Goal: Find specific page/section: Find specific page/section

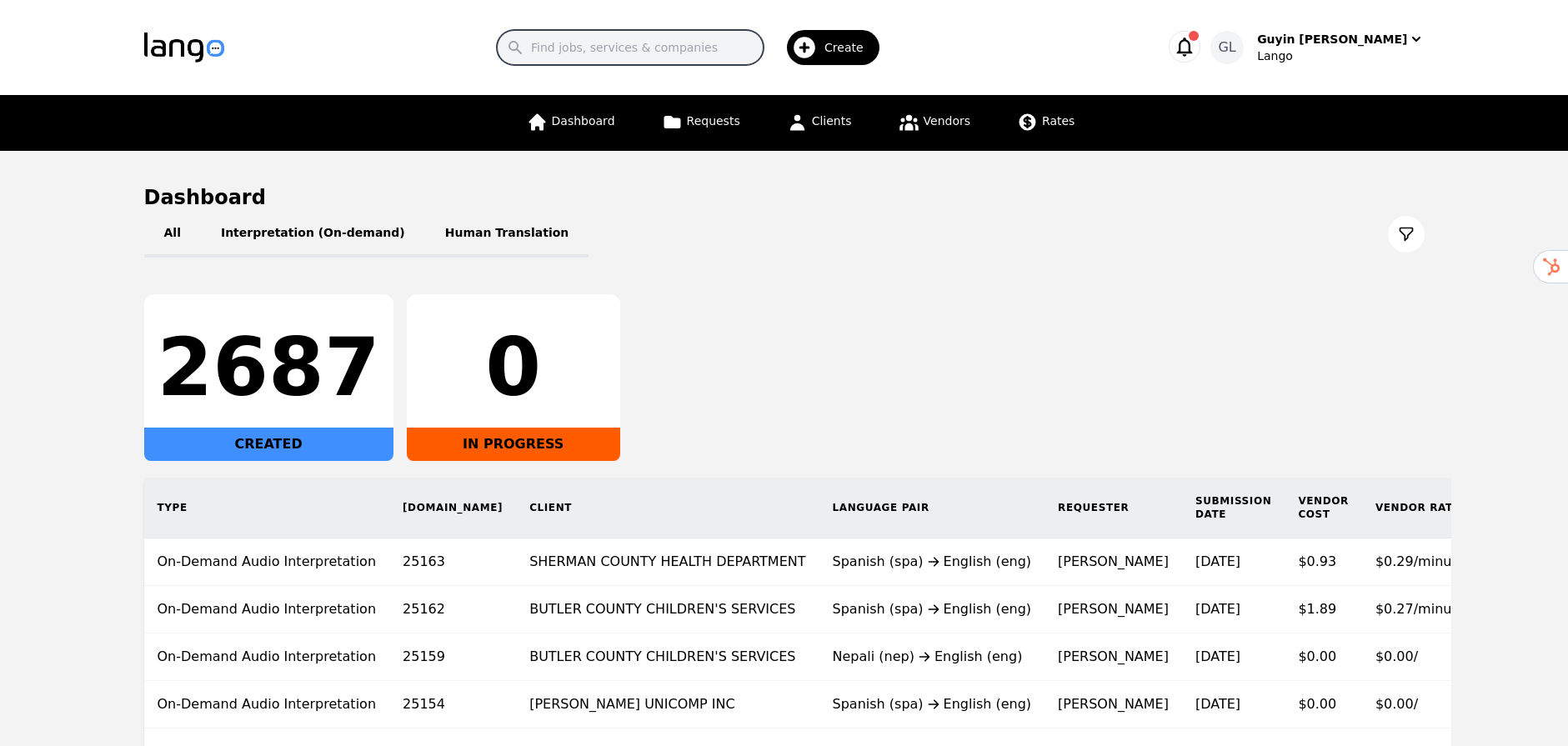
click at [625, 54] on input "Search" at bounding box center [631, 46] width 266 height 35
click at [1341, 61] on div "Lango" at bounding box center [1340, 55] width 167 height 17
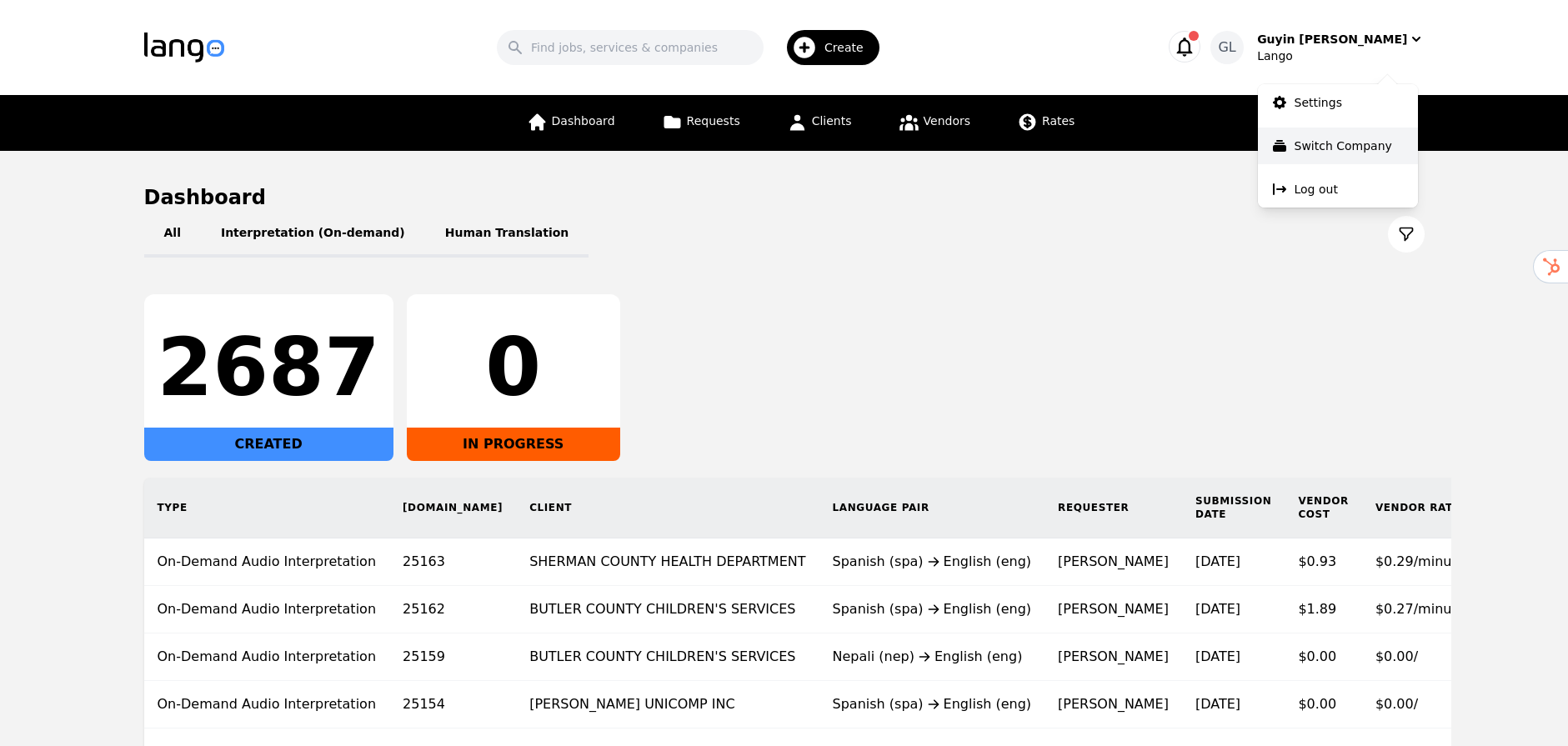
click at [1311, 148] on p "Switch Company" at bounding box center [1343, 145] width 98 height 17
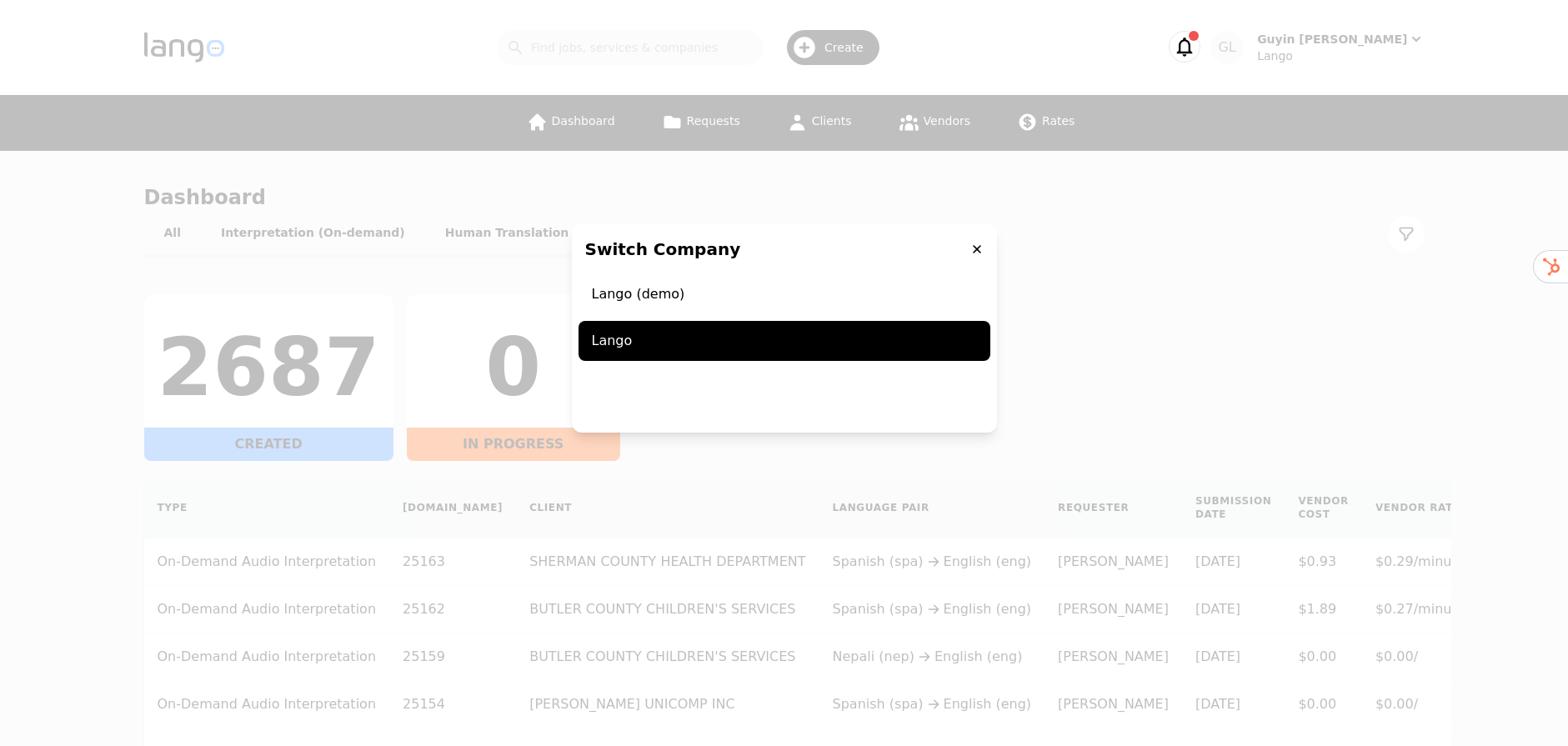
click at [1282, 220] on div "Switch Company Lango (demo) Lango" at bounding box center [784, 373] width 1568 height 746
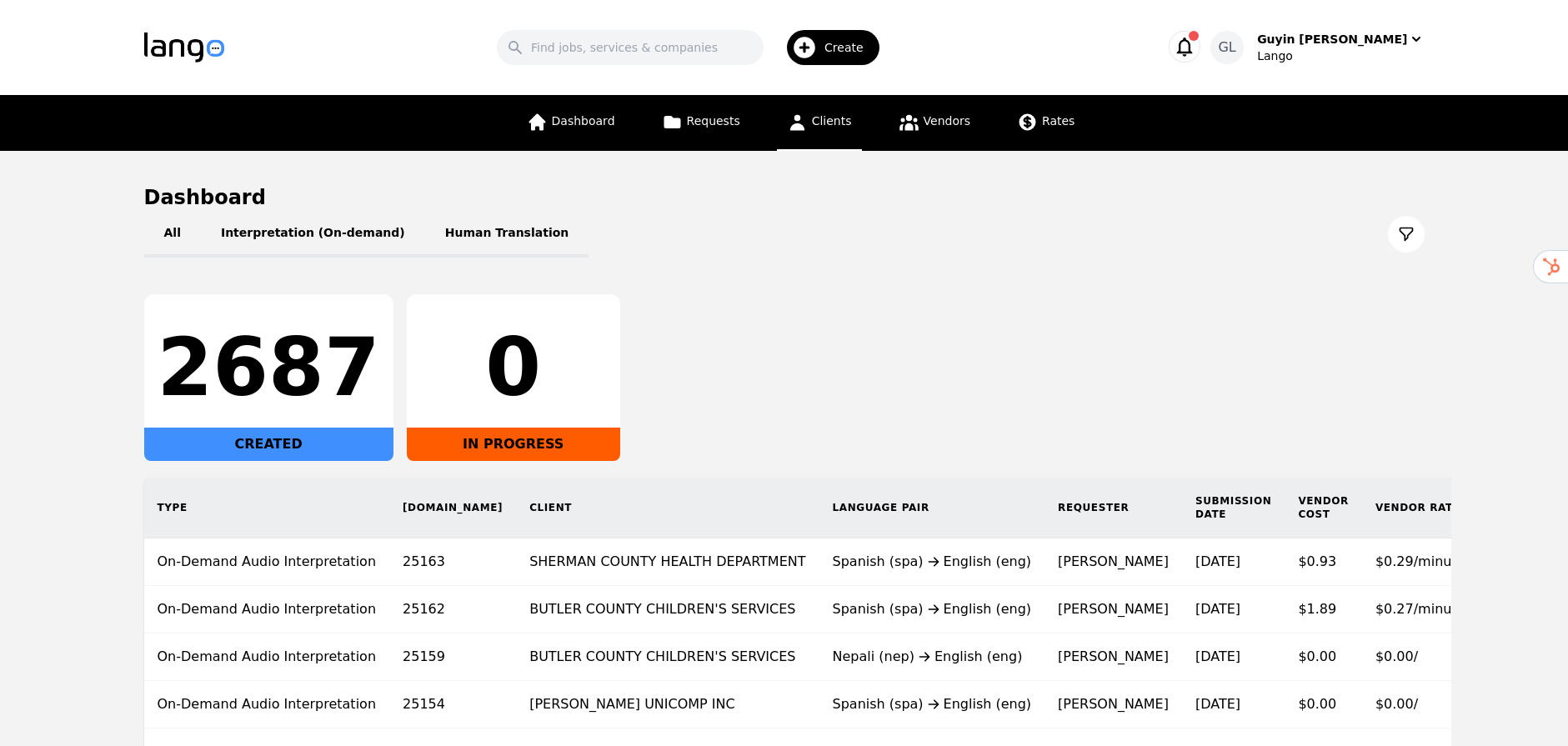
click at [805, 119] on icon at bounding box center [797, 121] width 21 height 21
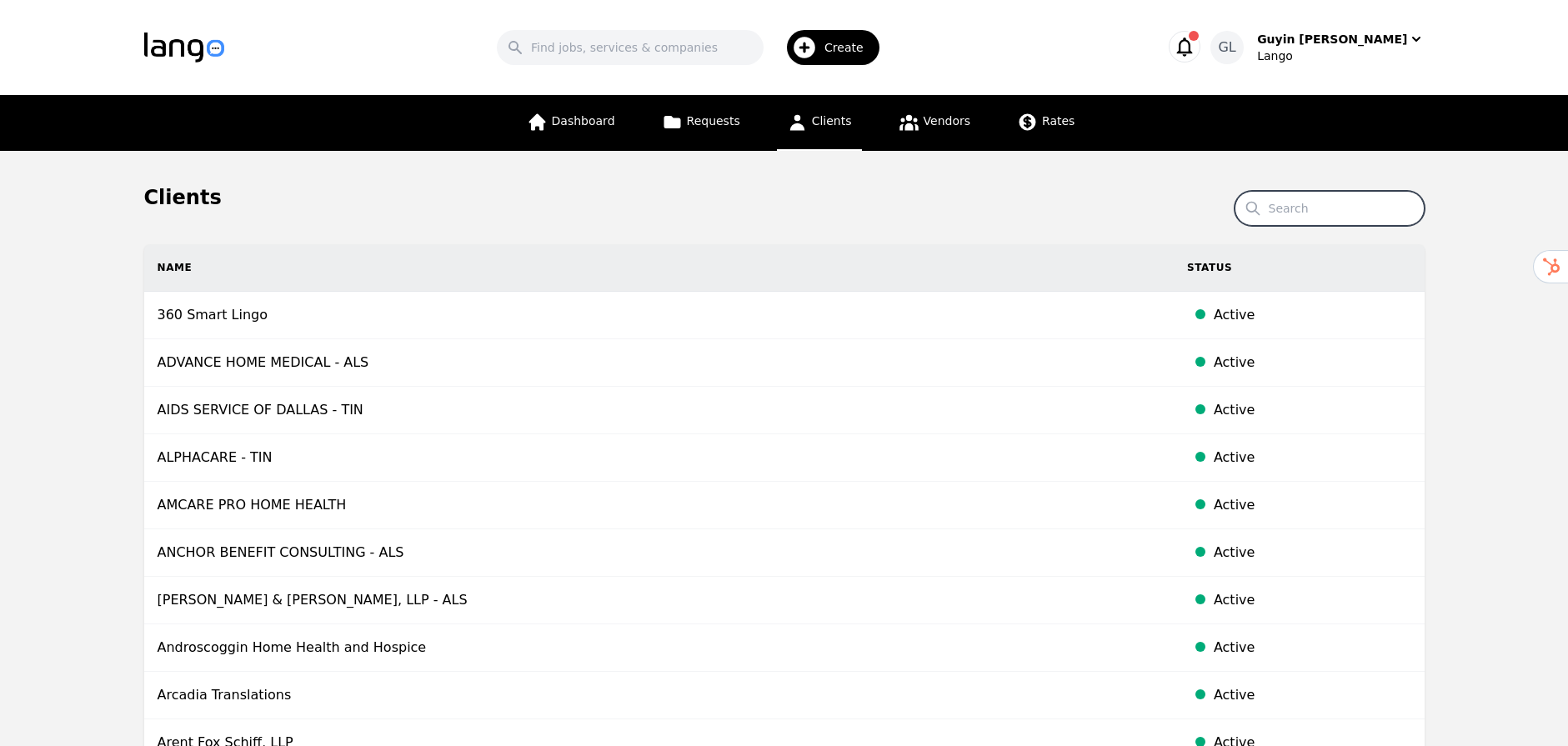
click at [1331, 207] on input "Search" at bounding box center [1329, 207] width 190 height 35
paste input "[PERSON_NAME][EMAIL_ADDRESS][PERSON_NAME][DOMAIN_NAME]"
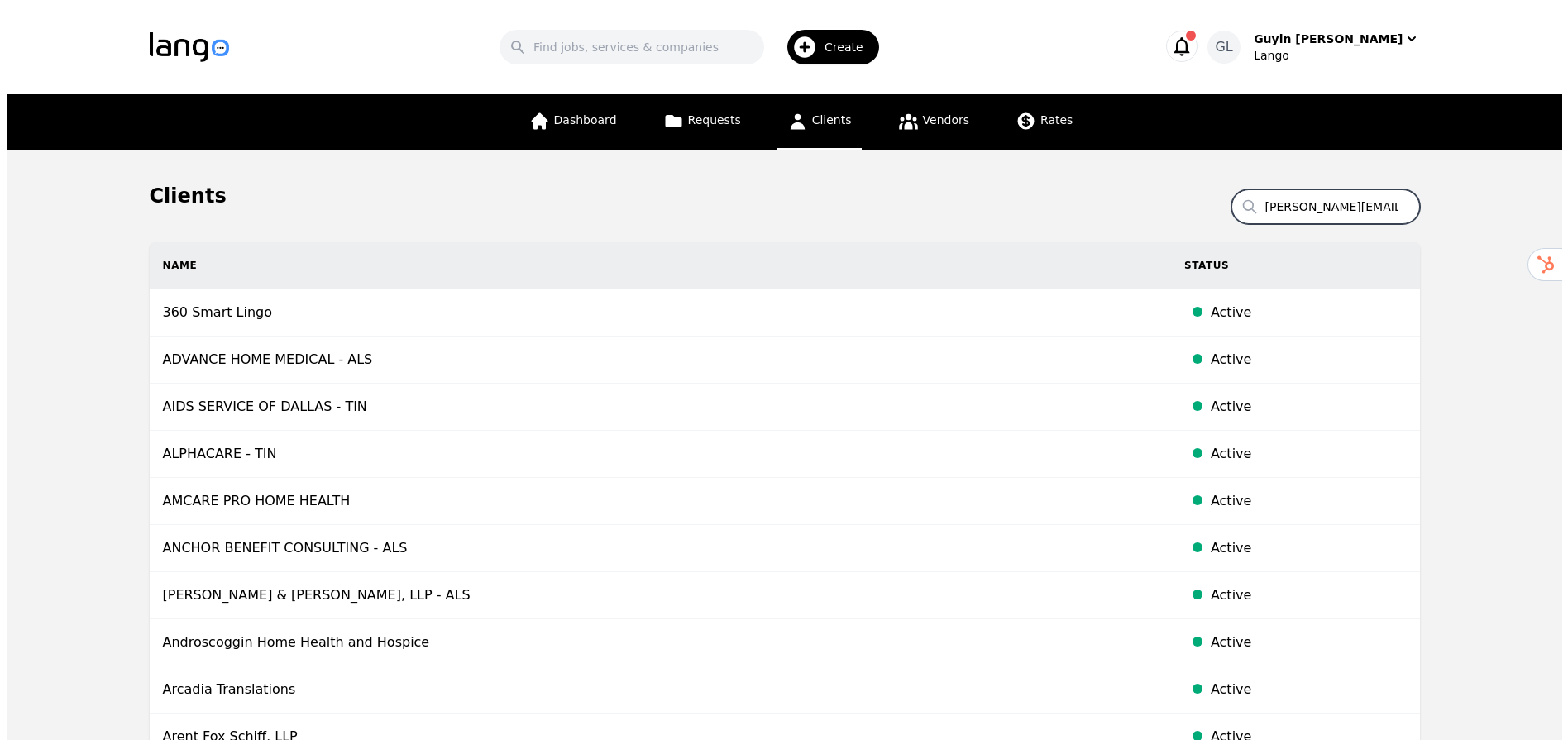
scroll to position [0, 7]
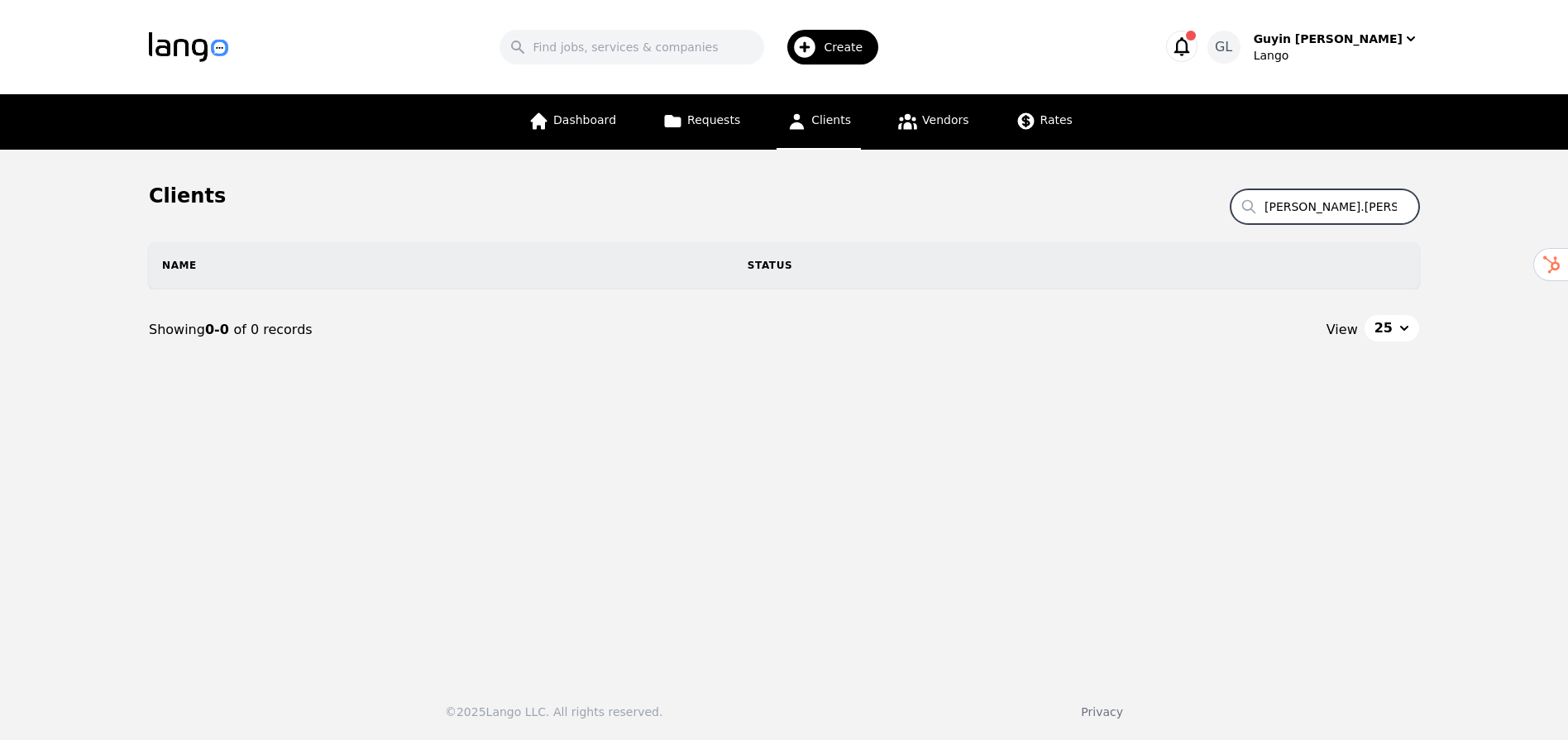
type input "[PERSON_NAME].[PERSON_NAME]@kctcs"
click at [1400, 209] on input "[PERSON_NAME].[PERSON_NAME]@kctcs" at bounding box center [1324, 206] width 189 height 34
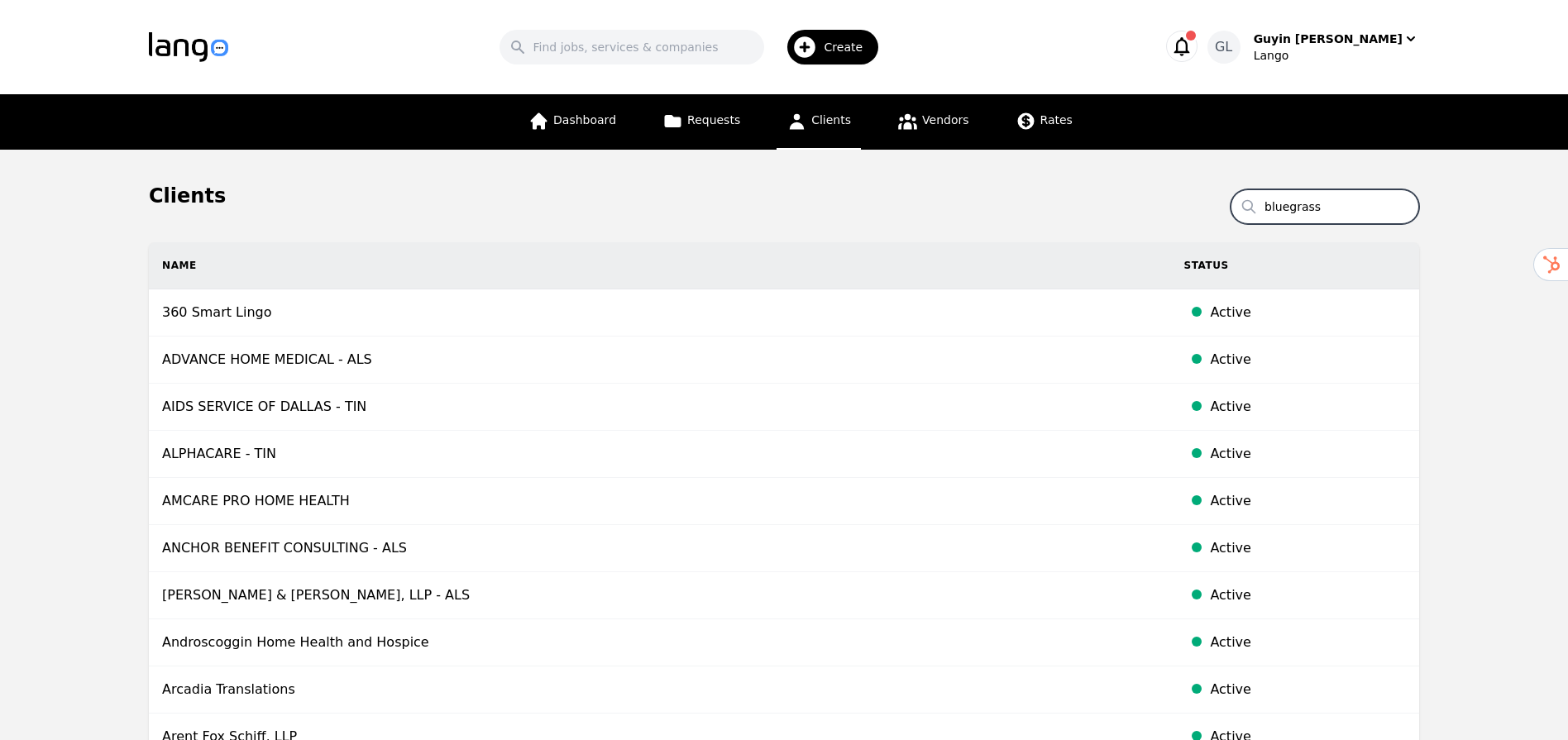
type input "bluegrass"
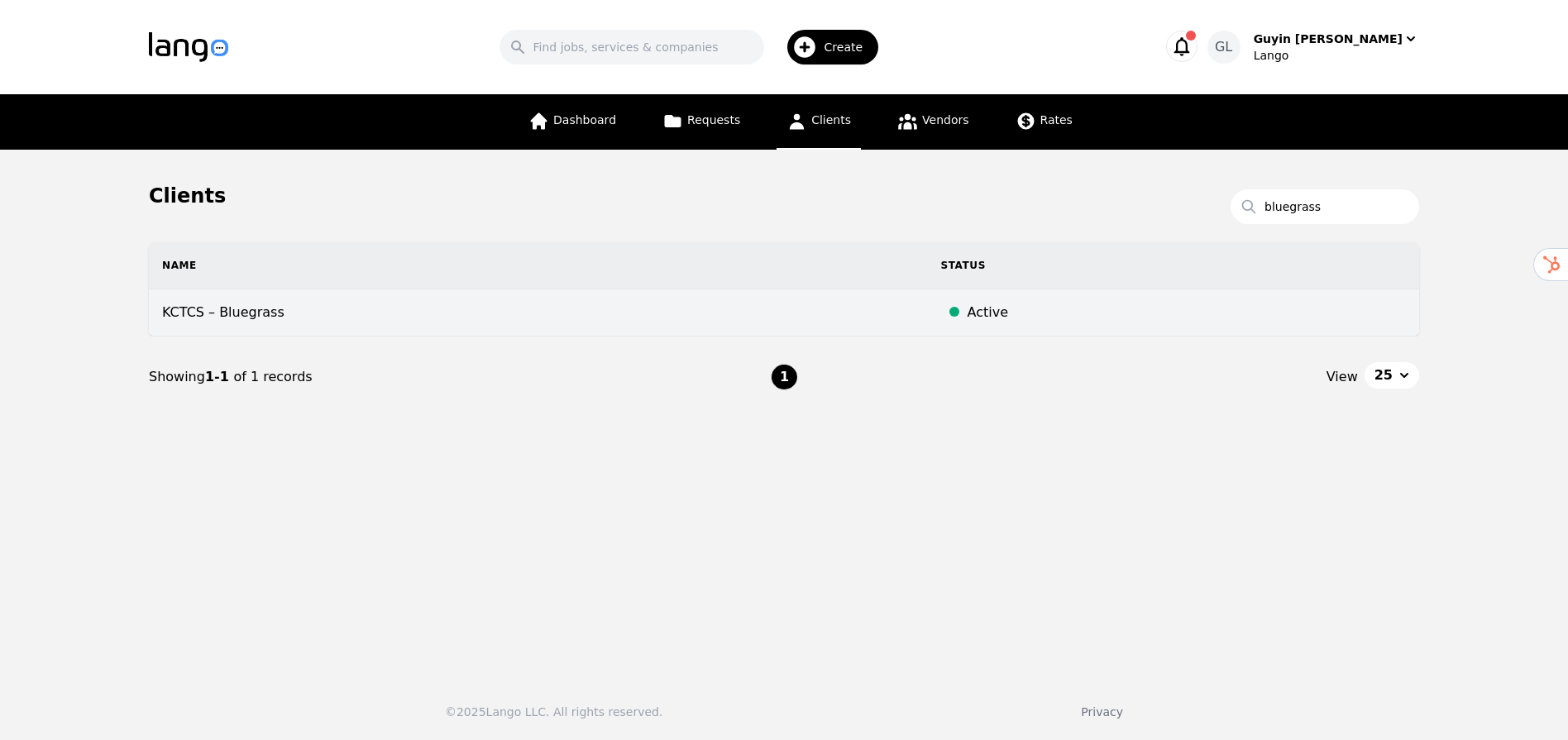
click at [441, 313] on td "KCTCS – Bluegrass" at bounding box center [538, 313] width 779 height 47
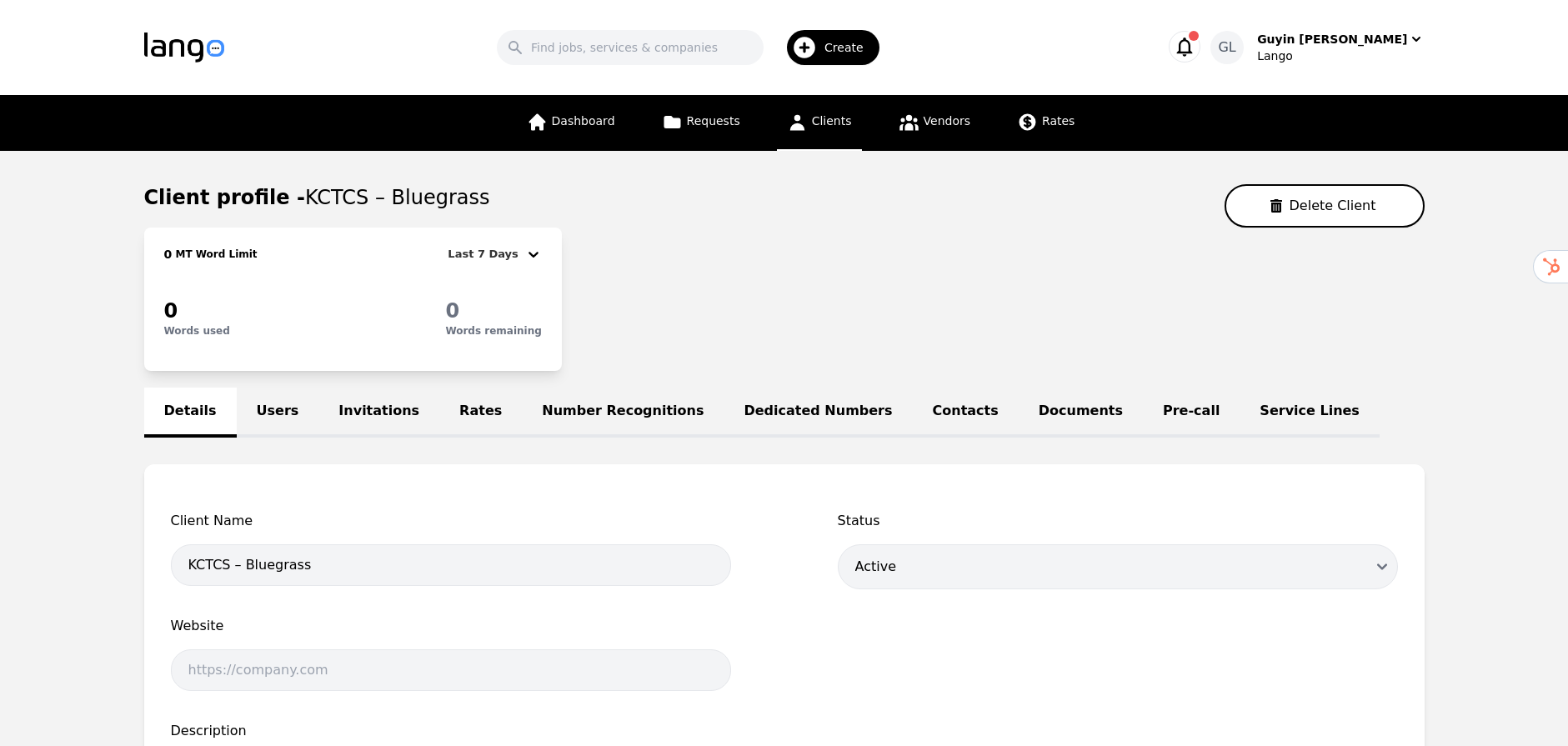
click at [289, 428] on link "Users" at bounding box center [278, 412] width 83 height 50
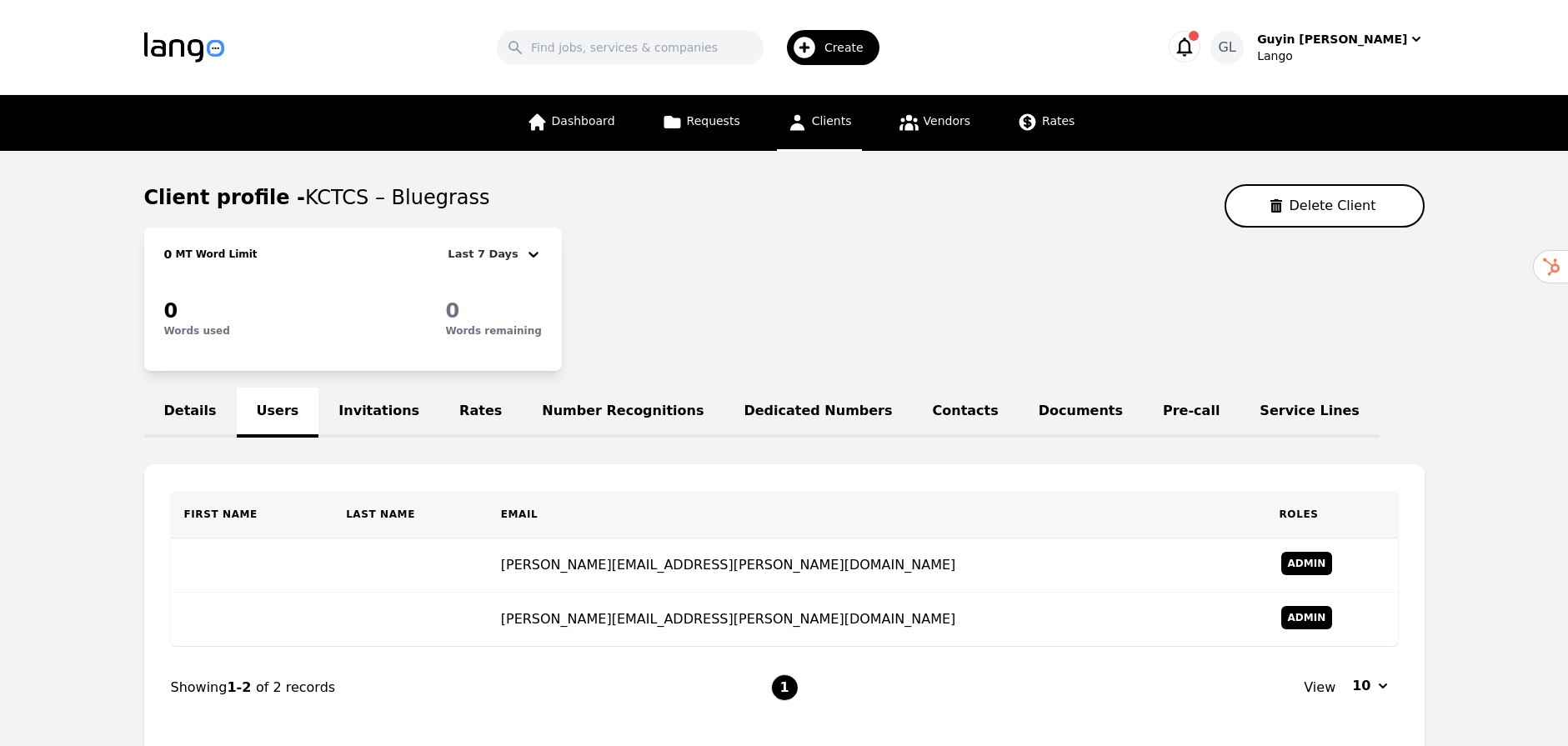
click at [348, 427] on link "Invitations" at bounding box center [379, 412] width 121 height 50
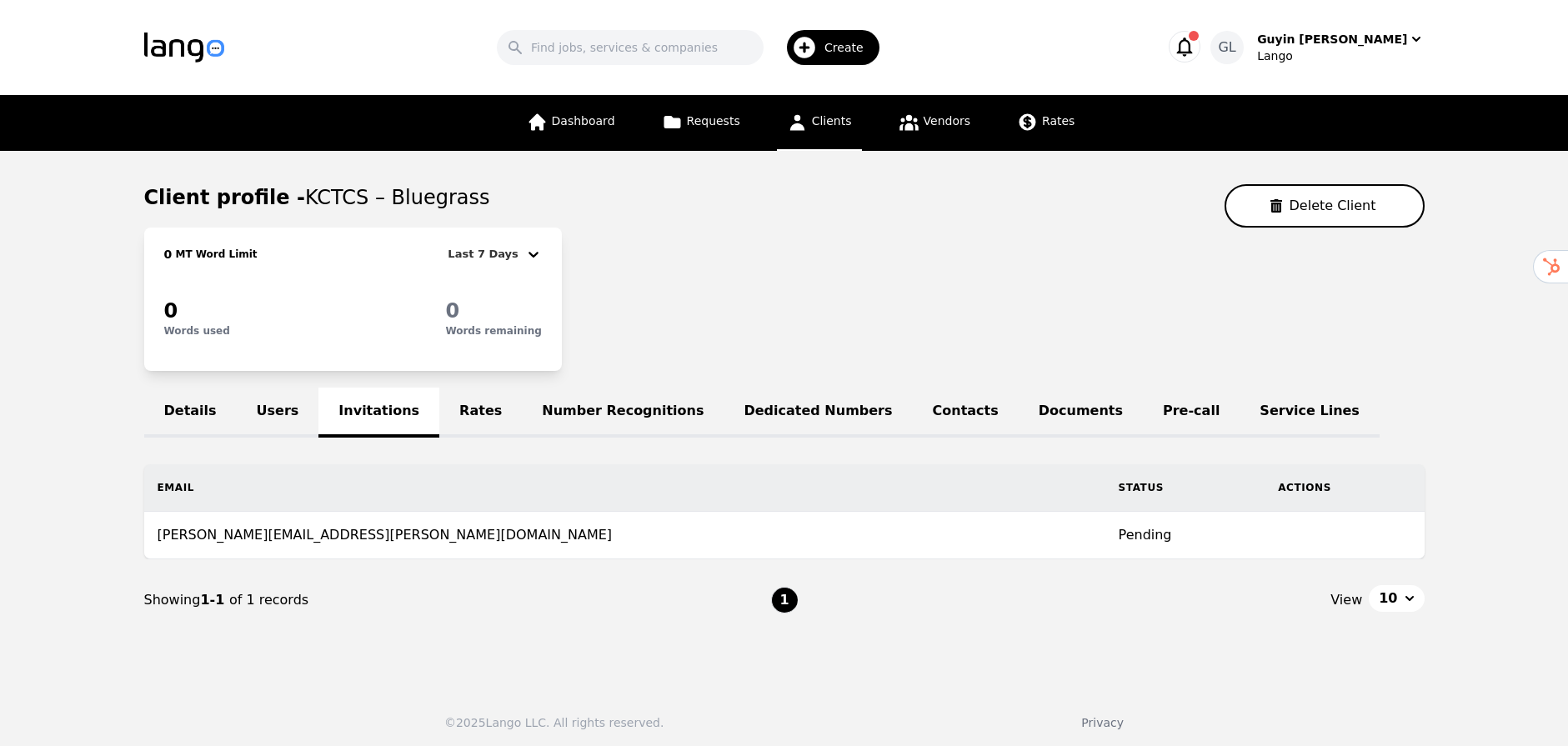
click at [439, 413] on link "Rates" at bounding box center [481, 412] width 83 height 50
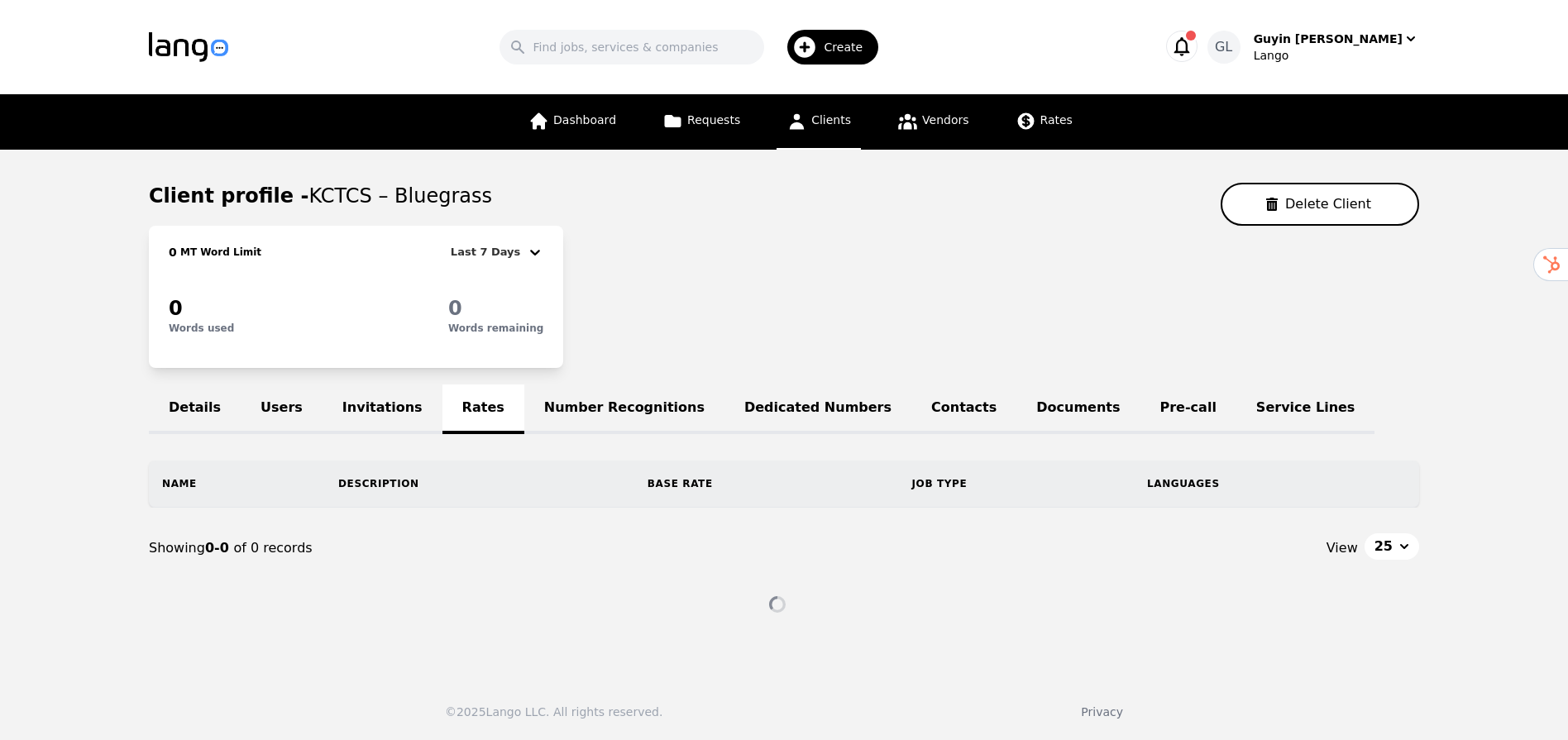
click at [372, 410] on link "Invitations" at bounding box center [383, 409] width 120 height 50
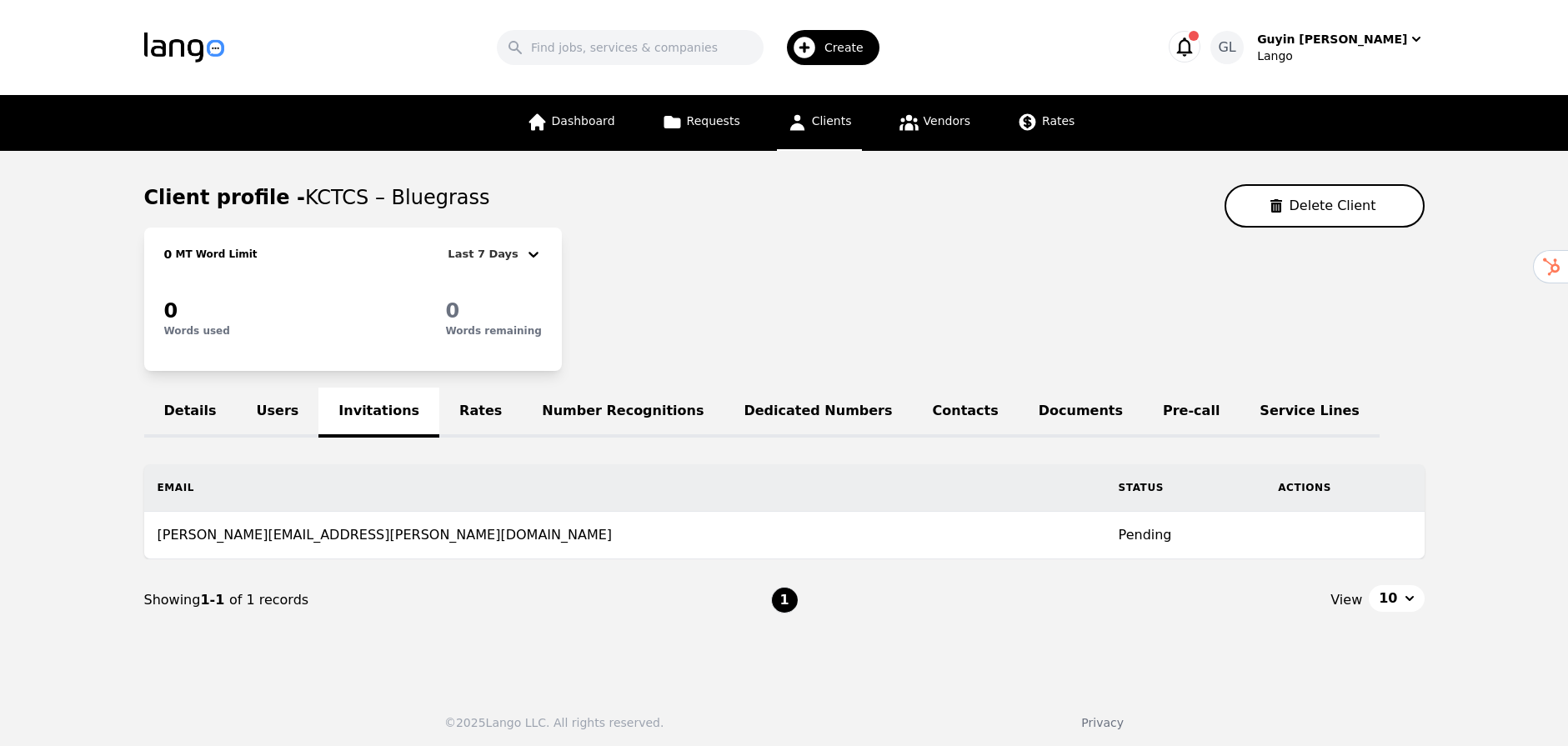
click at [248, 418] on link "Users" at bounding box center [278, 412] width 83 height 50
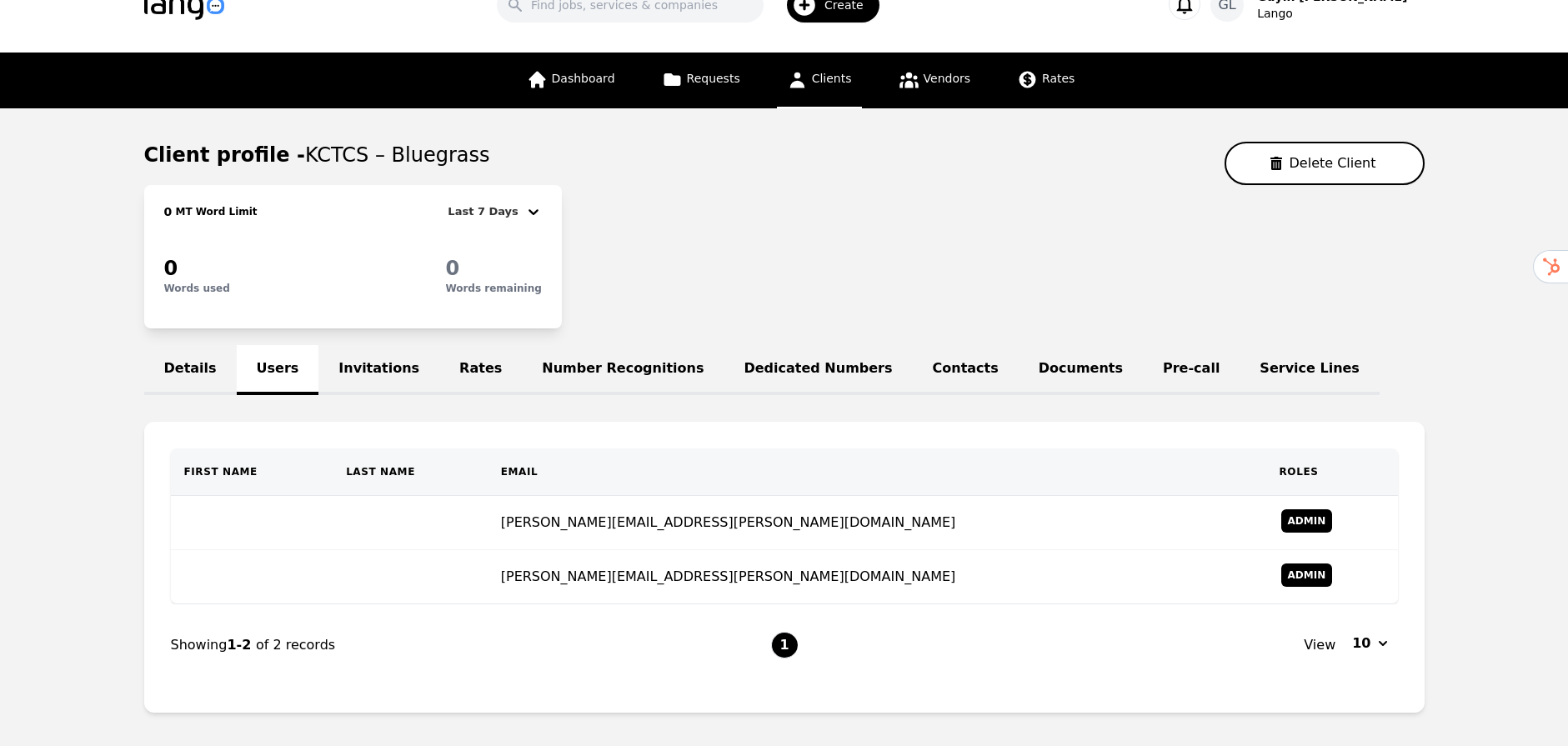
scroll to position [53, 0]
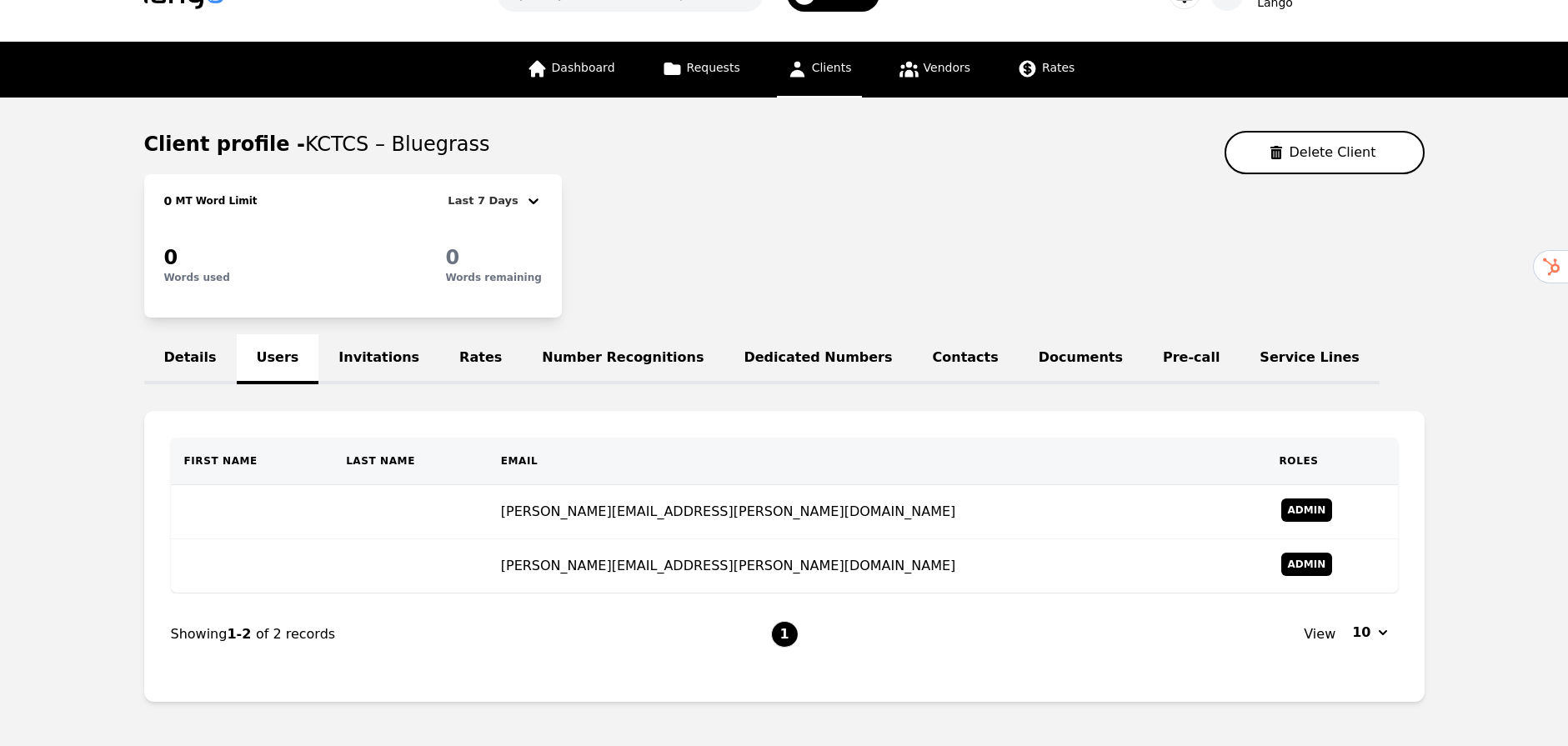
click at [363, 361] on link "Invitations" at bounding box center [379, 359] width 121 height 50
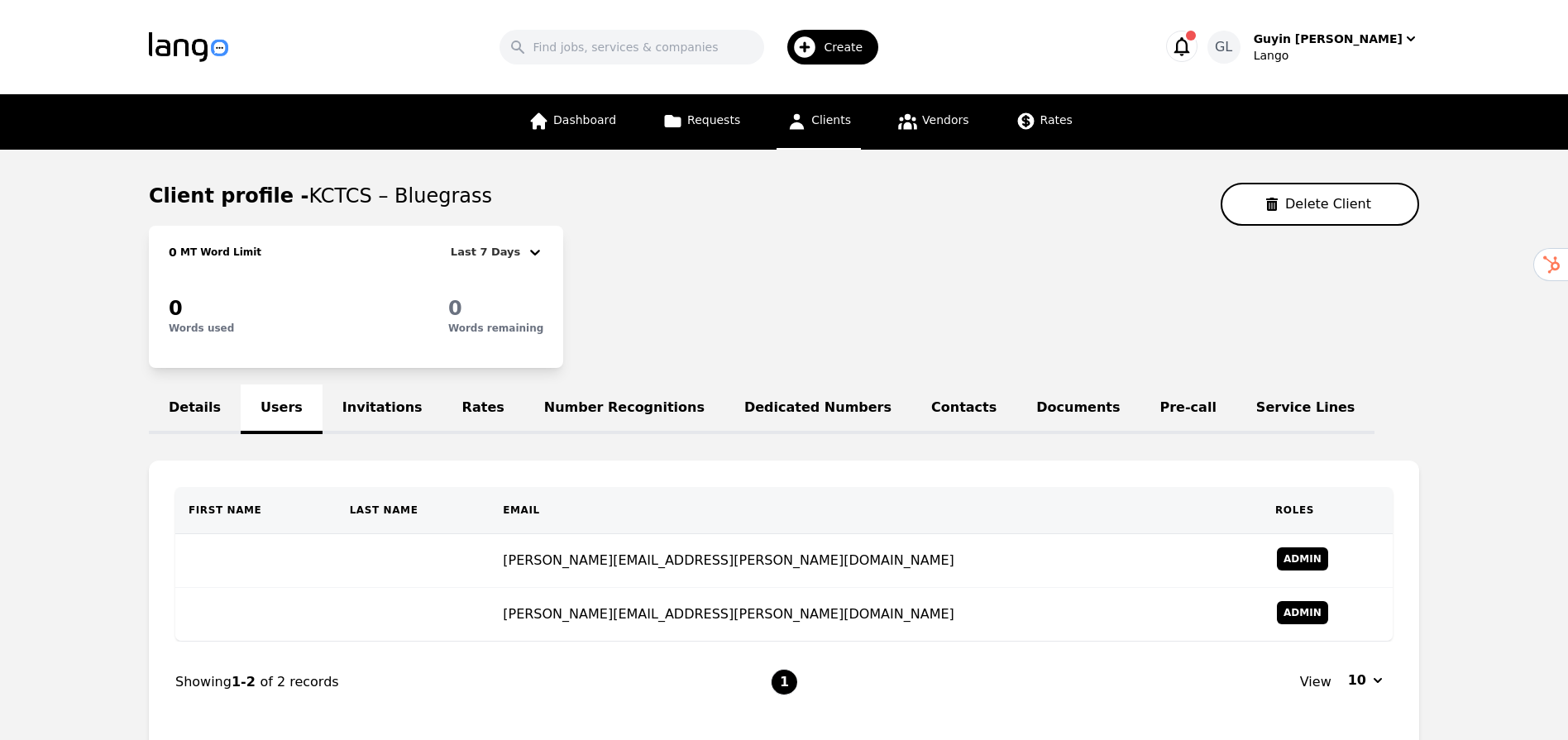
click at [360, 358] on div "0 MT Word Limit Last 7 Days 0 Words used 0 Words remaining" at bounding box center [355, 297] width 414 height 142
